Goal: Obtain resource: Download file/media

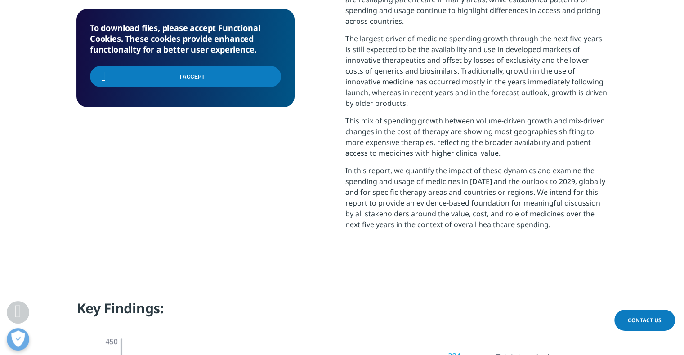
scroll to position [629, 0]
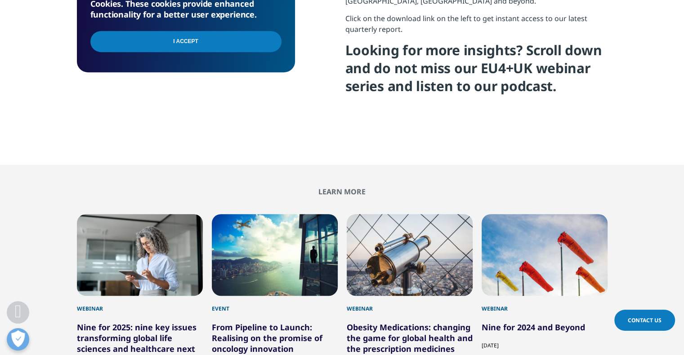
scroll to position [494, 0]
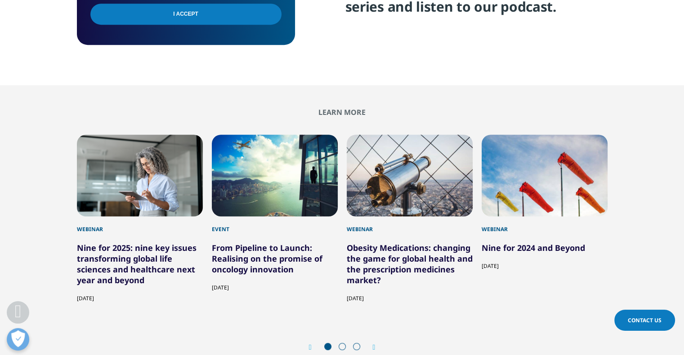
click at [264, 23] on input "I Accept" at bounding box center [185, 14] width 191 height 21
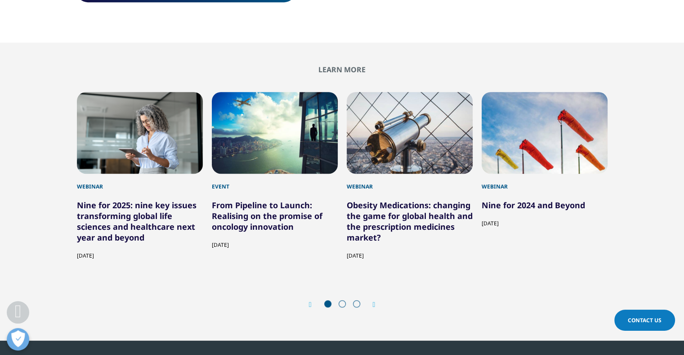
scroll to position [539, 0]
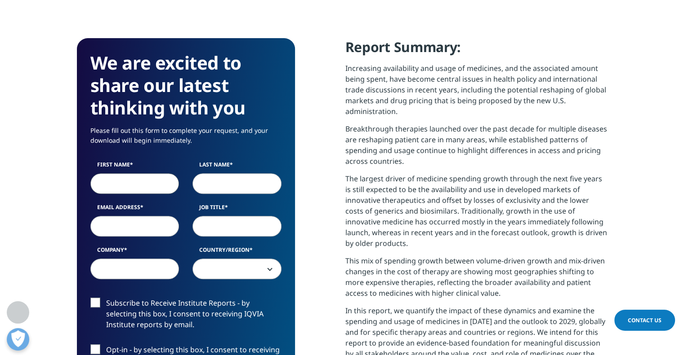
drag, startPoint x: 146, startPoint y: 179, endPoint x: 155, endPoint y: 179, distance: 9.4
click at [146, 179] on input "First Name" at bounding box center [134, 183] width 89 height 21
type input "thomas"
type input "debrosse"
type input "thomas.debrosse@astrazeneca.com"
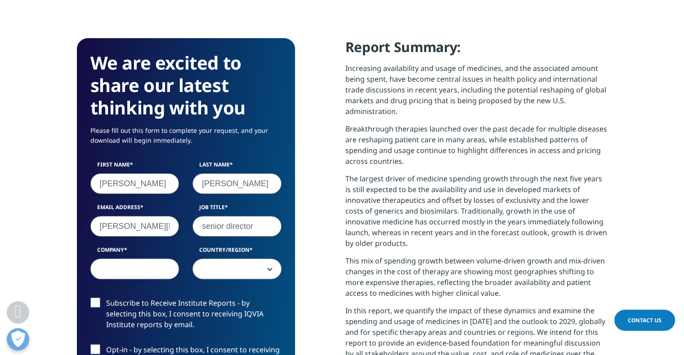
type input "senior director"
type input "astrazeneca"
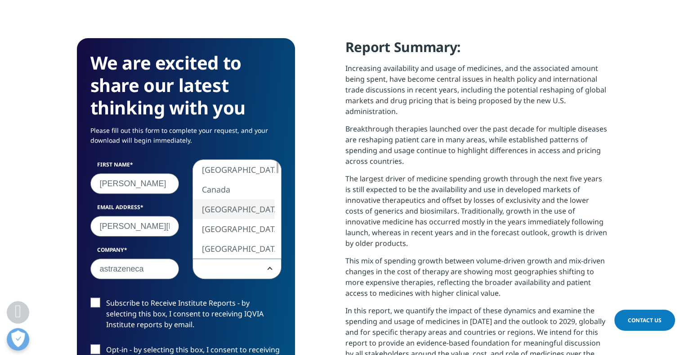
select select "[GEOGRAPHIC_DATA]"
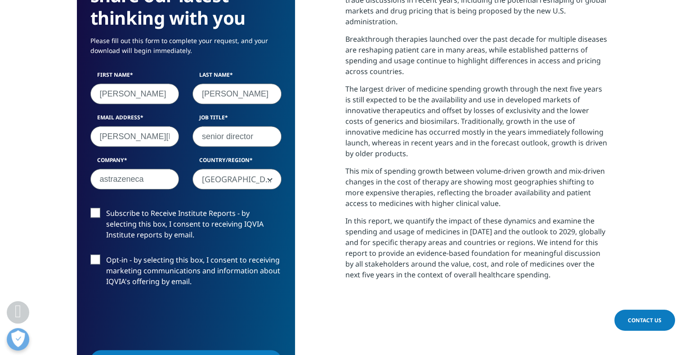
click at [391, 239] on p "In this report, we quantify the impact of these dynamics and examine the spendi…" at bounding box center [476, 251] width 262 height 71
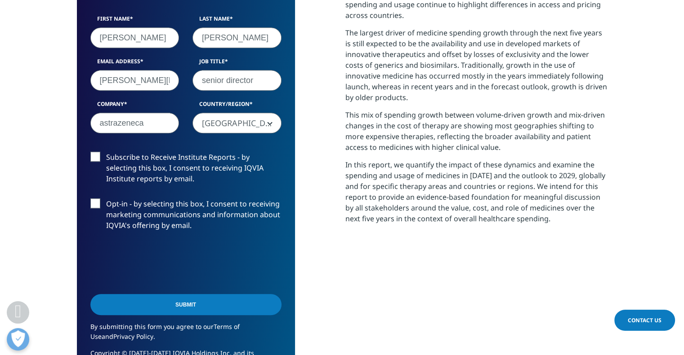
scroll to position [539, 0]
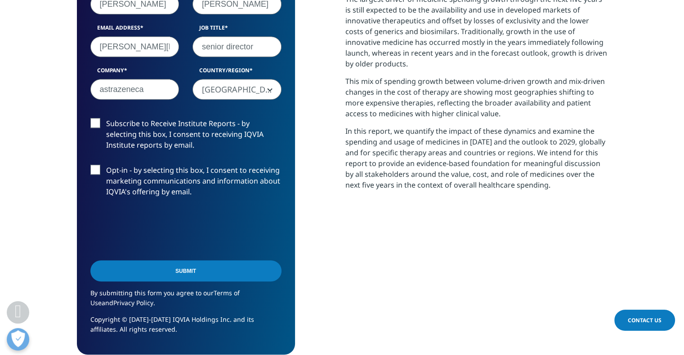
click at [186, 270] on input "Submit" at bounding box center [185, 271] width 191 height 21
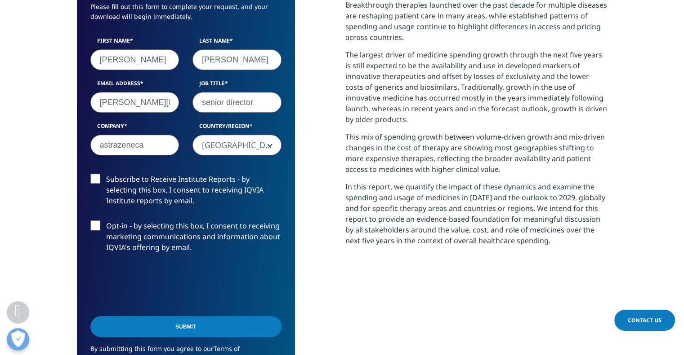
scroll to position [546, 0]
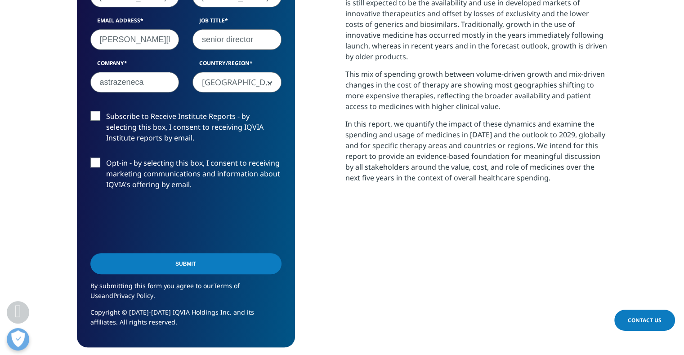
click at [341, 189] on div "We are excited to share our latest thinking with you Please fill out this form …" at bounding box center [342, 99] width 530 height 497
click at [196, 266] on input "Submit" at bounding box center [185, 263] width 191 height 21
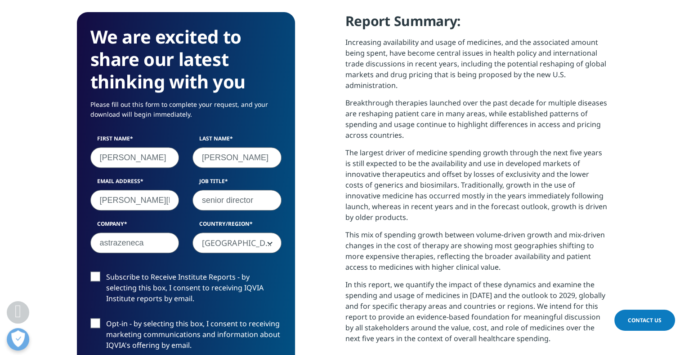
scroll to position [726, 0]
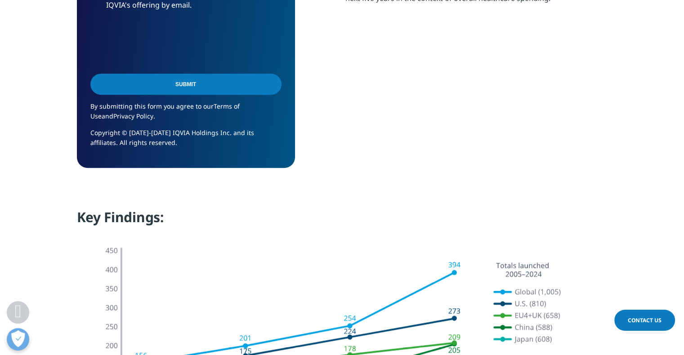
click at [189, 86] on input "Submit" at bounding box center [185, 84] width 191 height 21
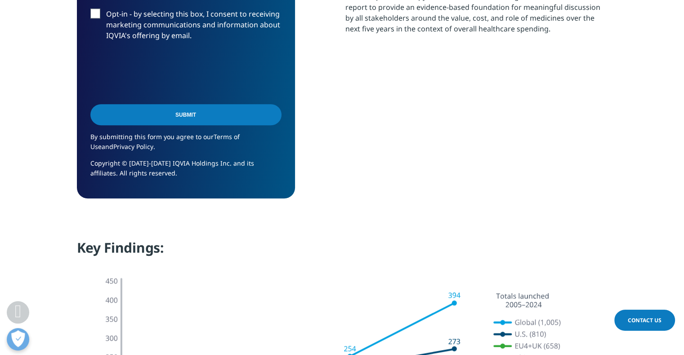
scroll to position [502, 0]
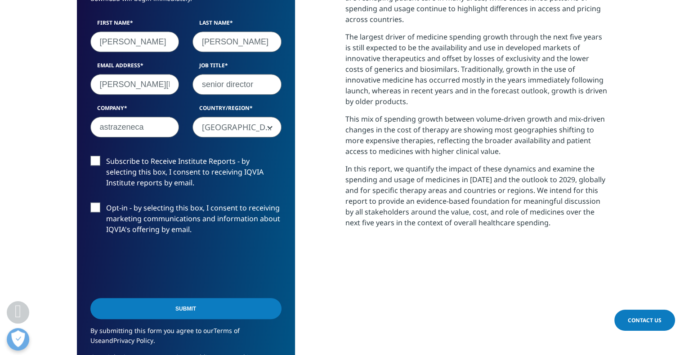
click at [170, 210] on label "Opt-in - by selecting this box, I consent to receiving marketing communications…" at bounding box center [185, 221] width 191 height 37
click at [106, 203] on input "Opt-in - by selecting this box, I consent to receiving marketing communications…" at bounding box center [106, 203] width 0 height 0
click at [139, 212] on label "Opt-in - by selecting this box, I consent to receiving marketing communications…" at bounding box center [185, 221] width 191 height 37
click at [106, 203] on input "Opt-in - by selecting this box, I consent to receiving marketing communications…" at bounding box center [106, 203] width 0 height 0
click at [181, 314] on input "Submit" at bounding box center [185, 308] width 191 height 21
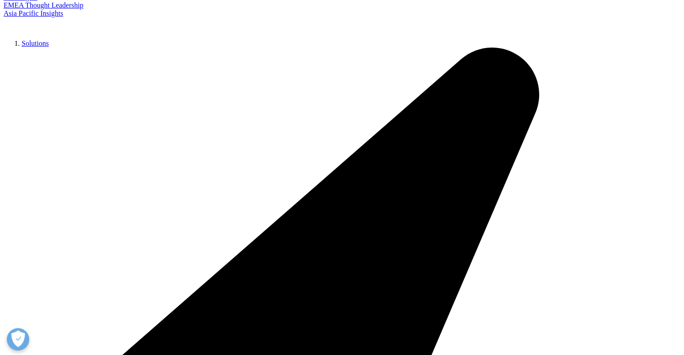
scroll to position [360, 0]
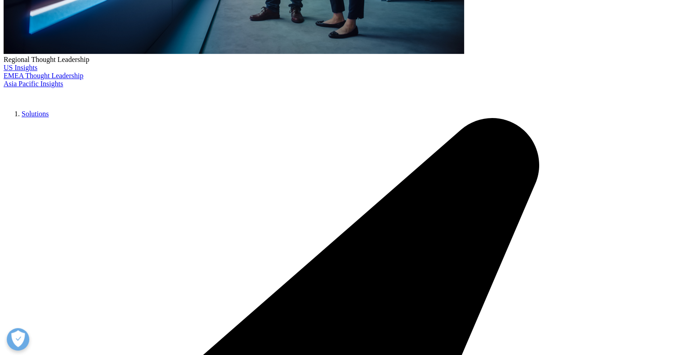
type input "thomas"
type input "debrosse"
type input "s"
type input "thomas.debrosse@astrazeneca.com"
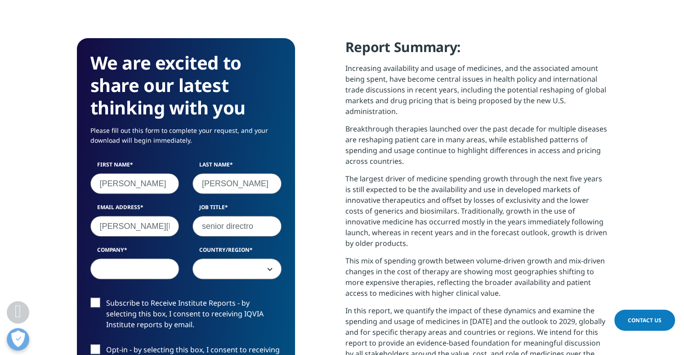
type input "senior directro"
type input "astrazeneca"
click at [232, 264] on span at bounding box center [237, 269] width 88 height 21
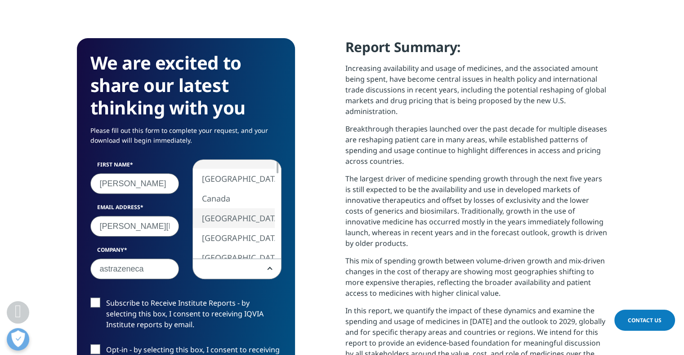
drag, startPoint x: 233, startPoint y: 223, endPoint x: 250, endPoint y: 224, distance: 17.1
select select "[GEOGRAPHIC_DATA]"
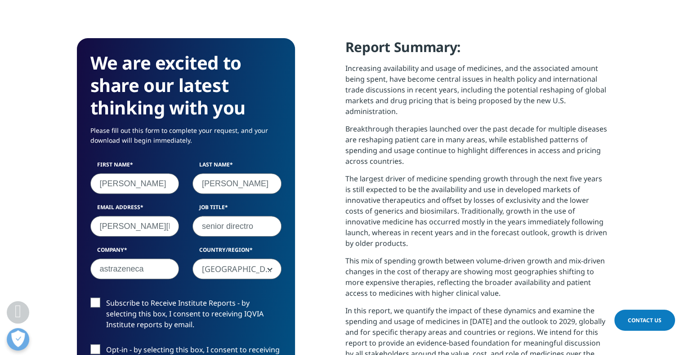
click at [309, 244] on div "We are excited to share our latest thinking with you Please fill out this form …" at bounding box center [342, 286] width 530 height 497
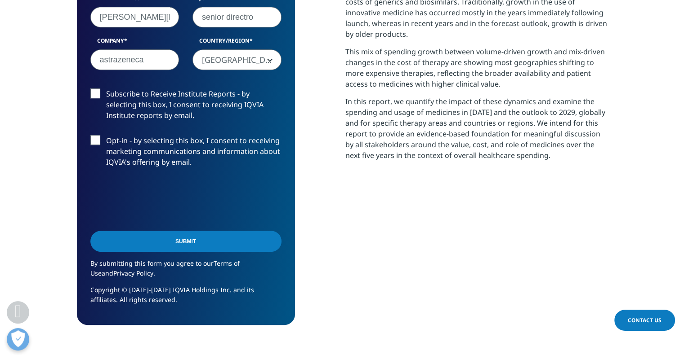
scroll to position [629, 0]
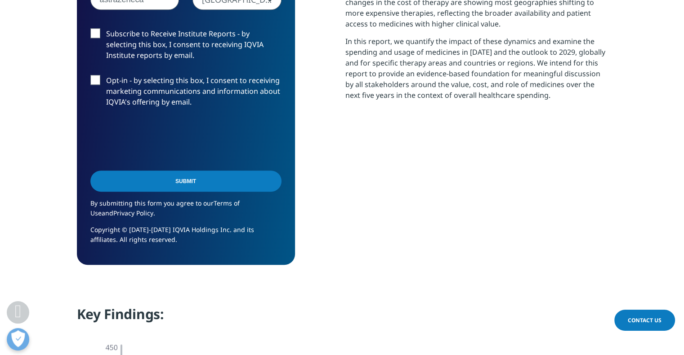
click at [189, 182] on input "Submit" at bounding box center [185, 181] width 191 height 21
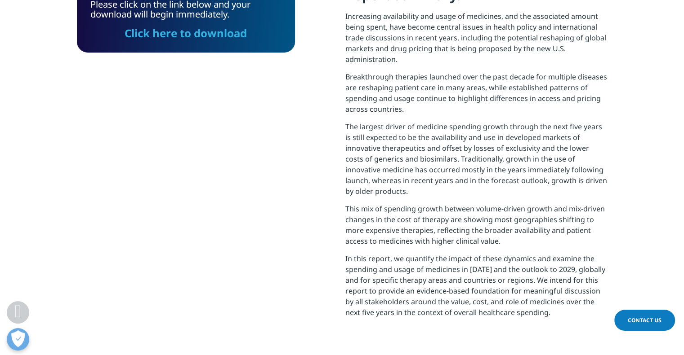
scroll to position [277, 0]
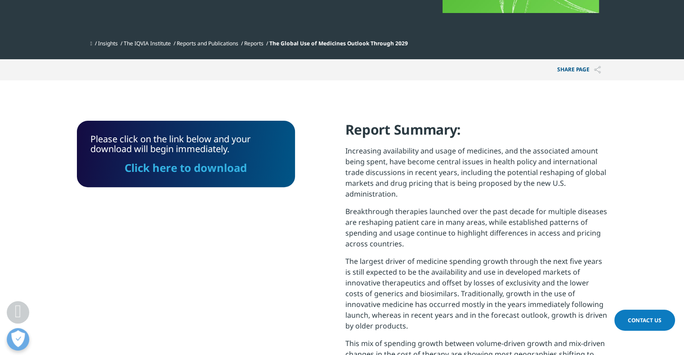
click at [209, 172] on link "Click here to download" at bounding box center [185, 167] width 122 height 15
